Goal: Task Accomplishment & Management: Use online tool/utility

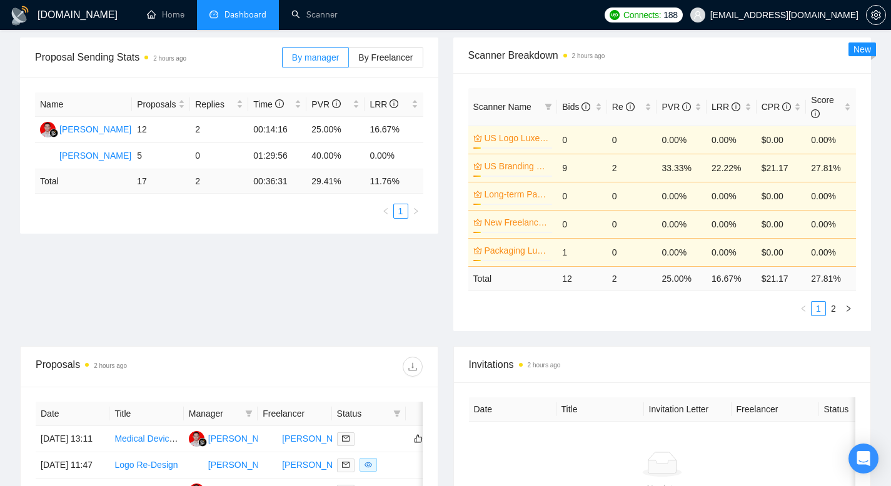
scroll to position [208, 0]
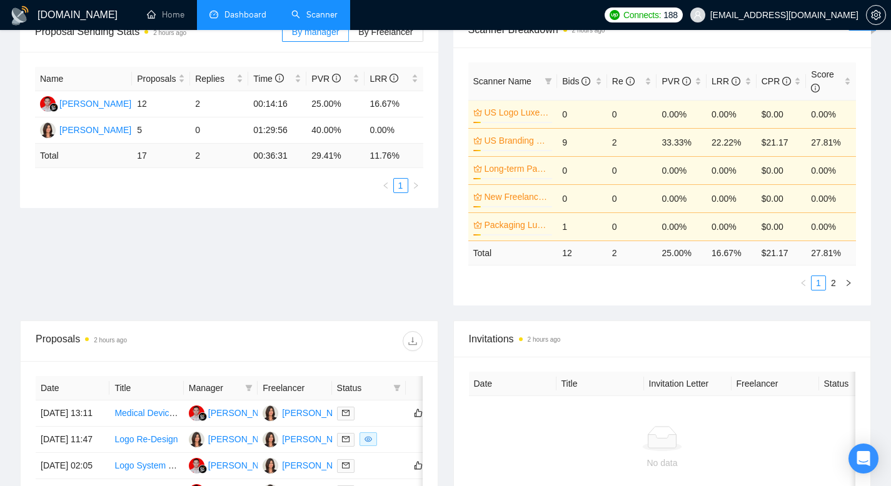
click at [298, 9] on link "Scanner" at bounding box center [314, 14] width 46 height 11
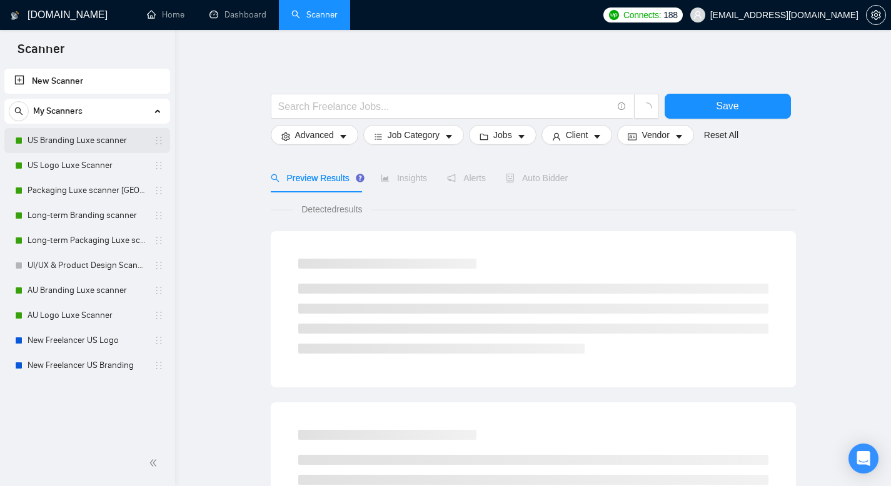
click at [96, 141] on link "US Branding Luxe scanner" at bounding box center [86, 140] width 119 height 25
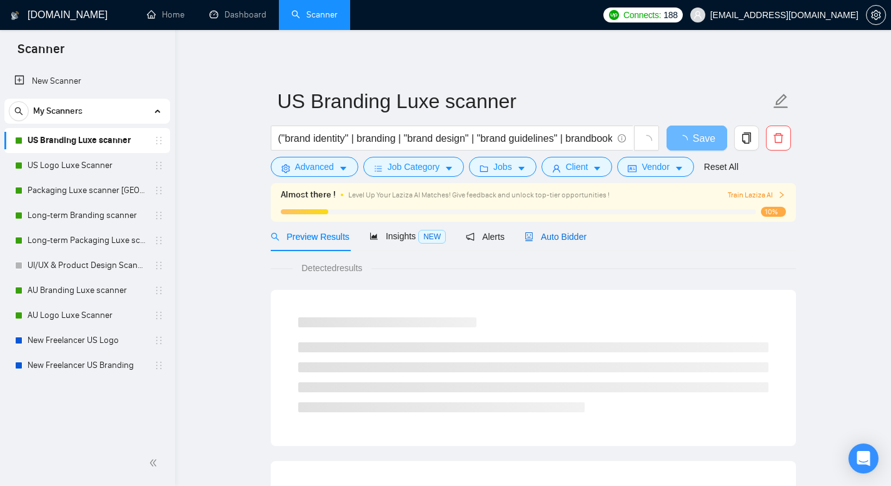
click at [581, 233] on span "Auto Bidder" at bounding box center [555, 237] width 62 height 10
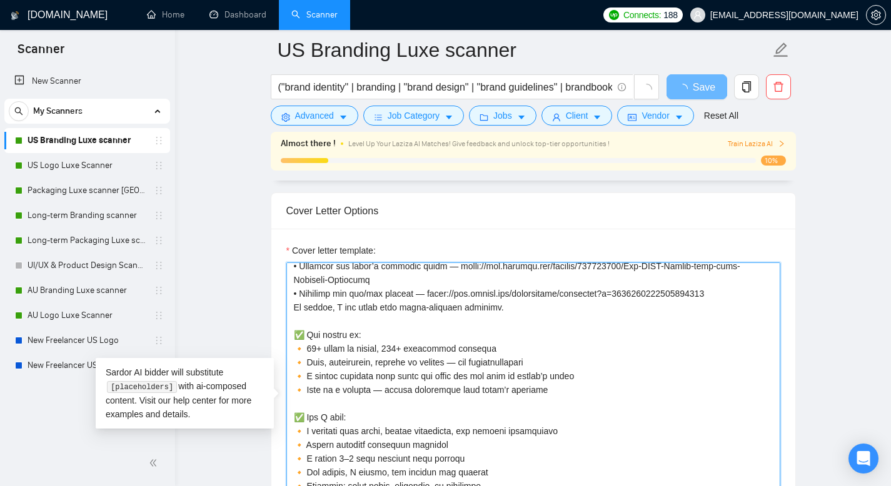
scroll to position [412, 0]
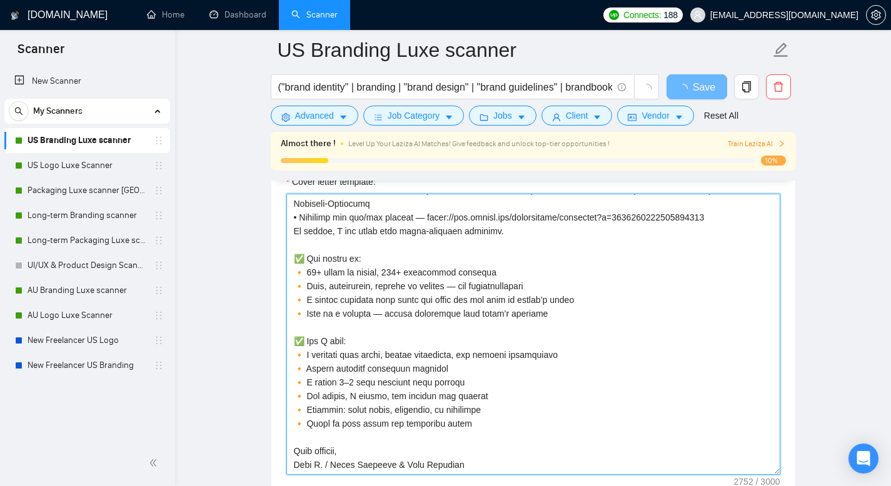
drag, startPoint x: 291, startPoint y: 268, endPoint x: 522, endPoint y: 436, distance: 285.5
click at [522, 436] on textarea "Cover letter template:" at bounding box center [533, 334] width 494 height 281
drag, startPoint x: 491, startPoint y: 457, endPoint x: 469, endPoint y: 471, distance: 26.0
click at [491, 458] on textarea "Cover letter template:" at bounding box center [533, 334] width 494 height 281
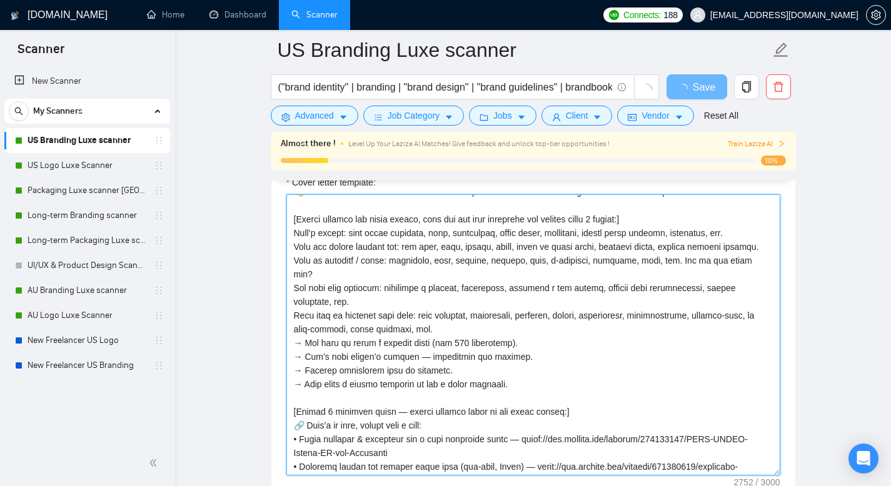
scroll to position [0, 0]
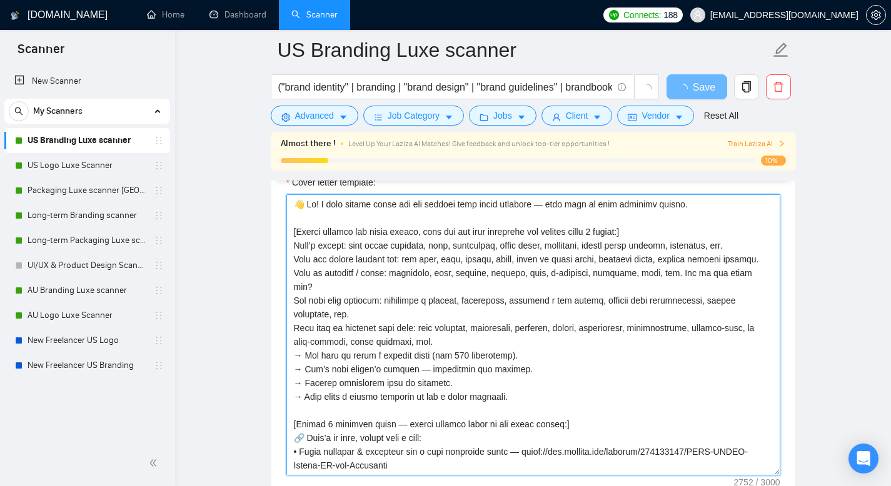
drag, startPoint x: 462, startPoint y: 466, endPoint x: 286, endPoint y: 195, distance: 323.5
click at [286, 195] on textarea "Cover letter template:" at bounding box center [533, 334] width 494 height 281
